Goal: Find specific page/section: Find specific page/section

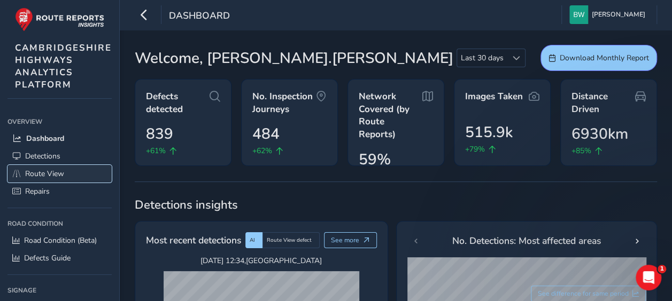
click at [66, 172] on link "Route View" at bounding box center [59, 174] width 104 height 18
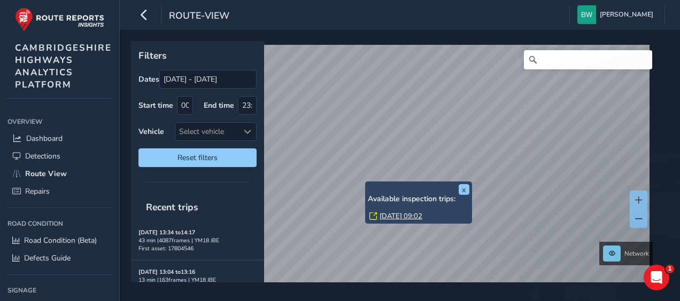
click at [367, 183] on div "x Available inspection trips: [GEOGRAPHIC_DATA][DATE] 09:02" at bounding box center [418, 203] width 107 height 42
click at [392, 216] on link "[DATE] 09:02" at bounding box center [400, 217] width 43 height 10
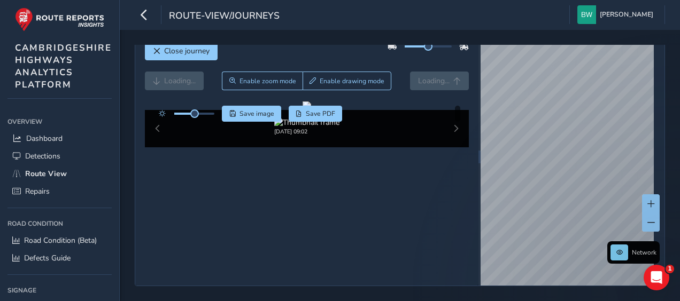
scroll to position [75, 0]
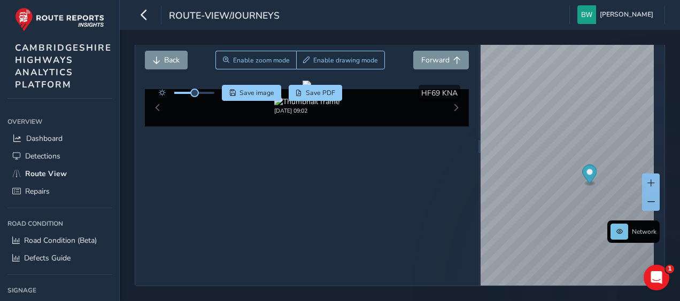
scroll to position [28, 0]
